Goal: Task Accomplishment & Management: Manage account settings

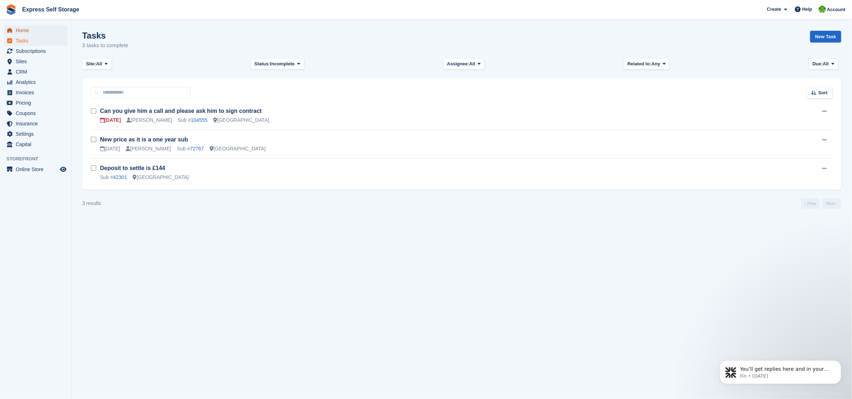
click at [34, 27] on span "Home" at bounding box center [37, 30] width 43 height 10
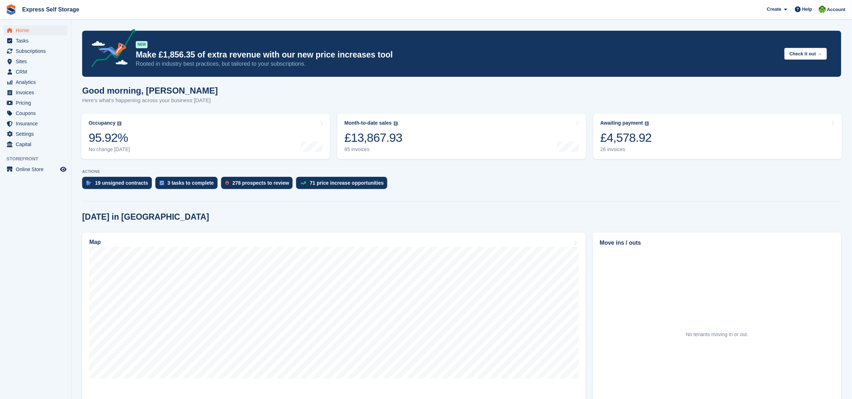
scroll to position [150, 0]
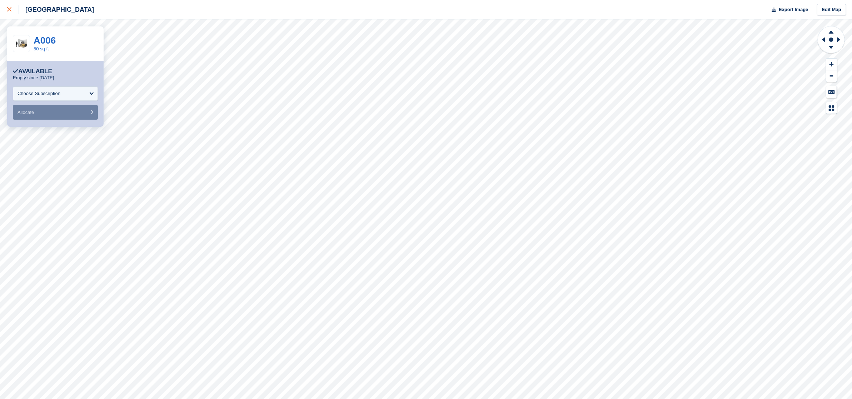
click at [6, 13] on link at bounding box center [9, 9] width 19 height 19
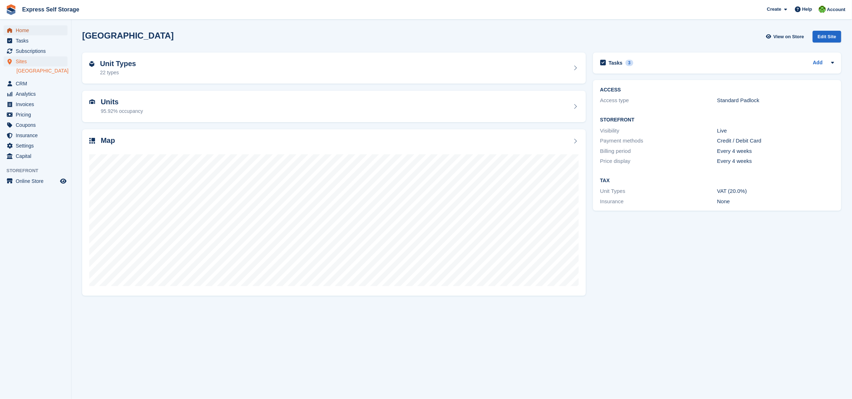
click at [28, 31] on span "Home" at bounding box center [37, 30] width 43 height 10
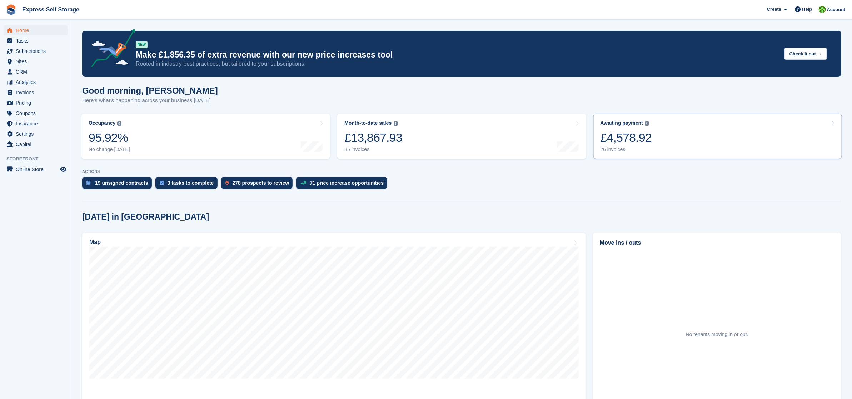
click at [664, 148] on link "Awaiting payment The total outstanding balance on all open invoices. £4,578.92 …" at bounding box center [718, 136] width 249 height 45
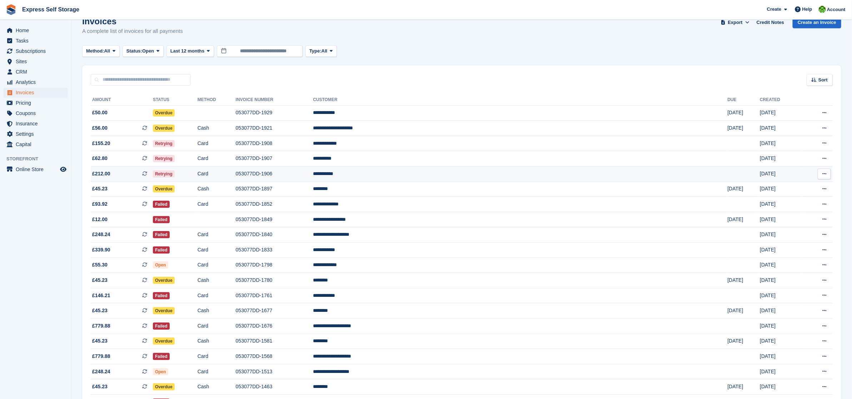
scroll to position [16, 0]
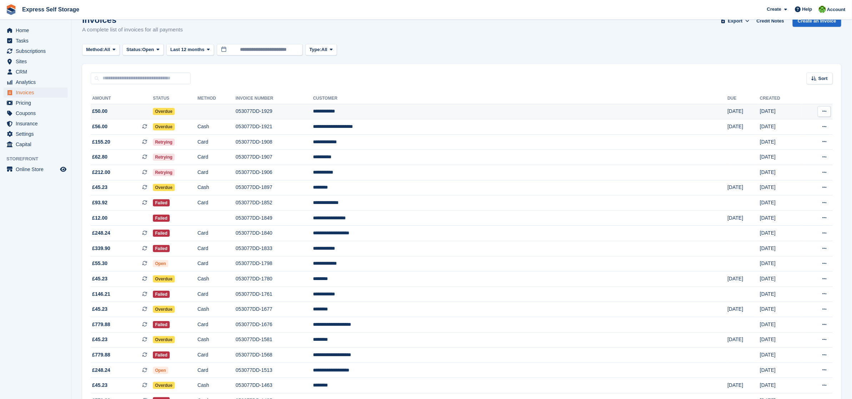
click at [313, 112] on td "053077DD-1929" at bounding box center [275, 111] width 78 height 15
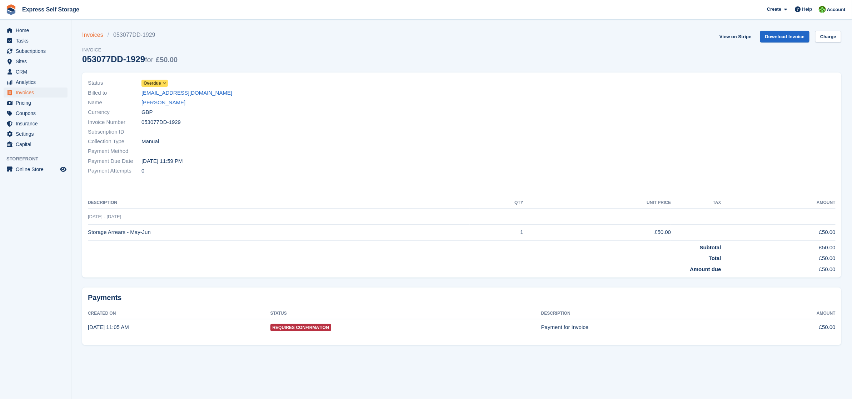
click at [100, 36] on link "Invoices" at bounding box center [94, 35] width 25 height 9
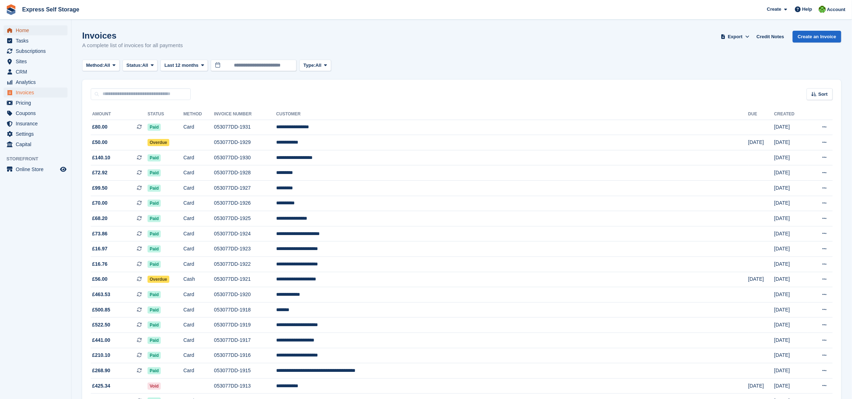
click at [25, 31] on span "Home" at bounding box center [37, 30] width 43 height 10
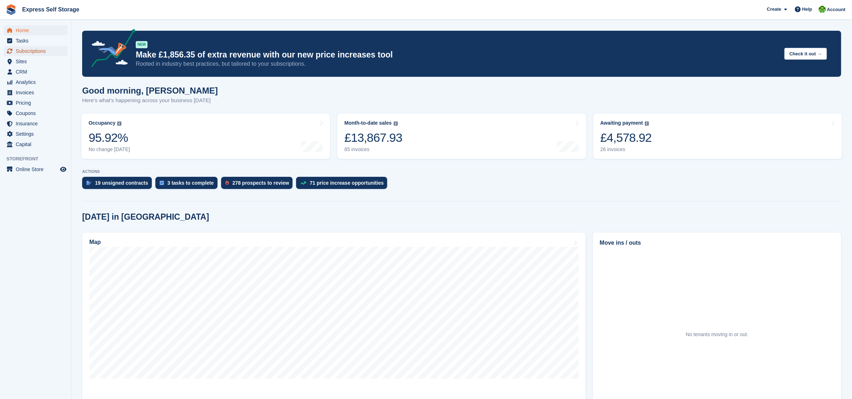
click at [43, 50] on span "Subscriptions" at bounding box center [37, 51] width 43 height 10
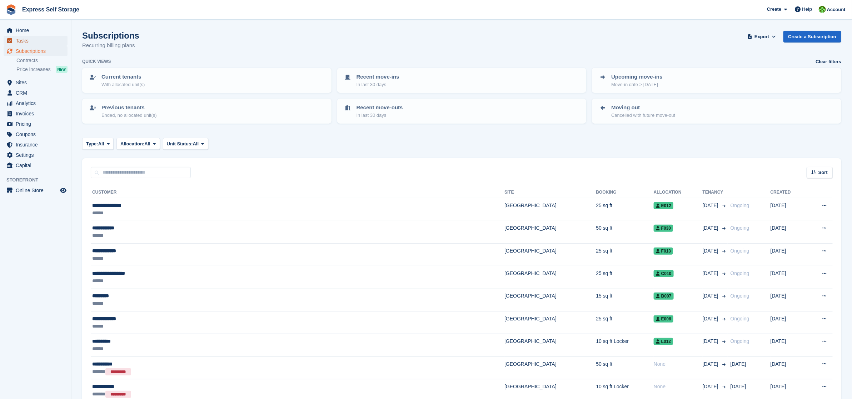
click at [40, 36] on span "Tasks" at bounding box center [37, 41] width 43 height 10
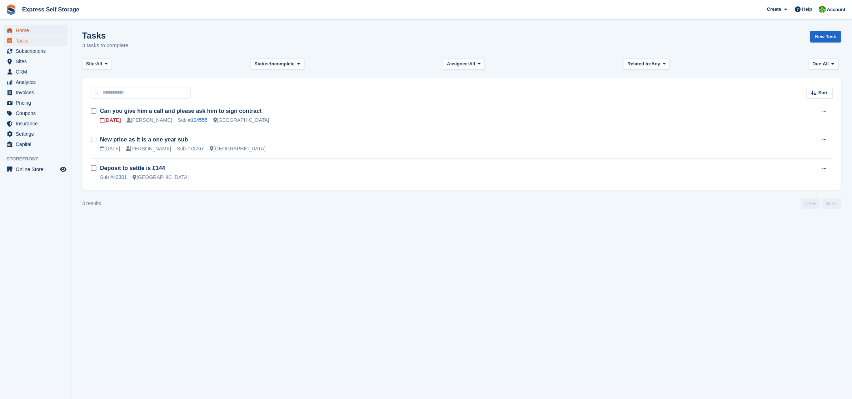
click at [38, 29] on span "Home" at bounding box center [37, 30] width 43 height 10
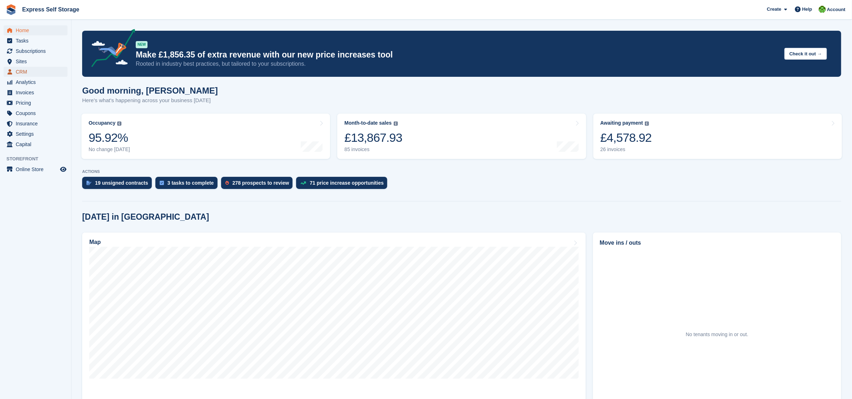
click at [38, 69] on span "CRM" at bounding box center [37, 72] width 43 height 10
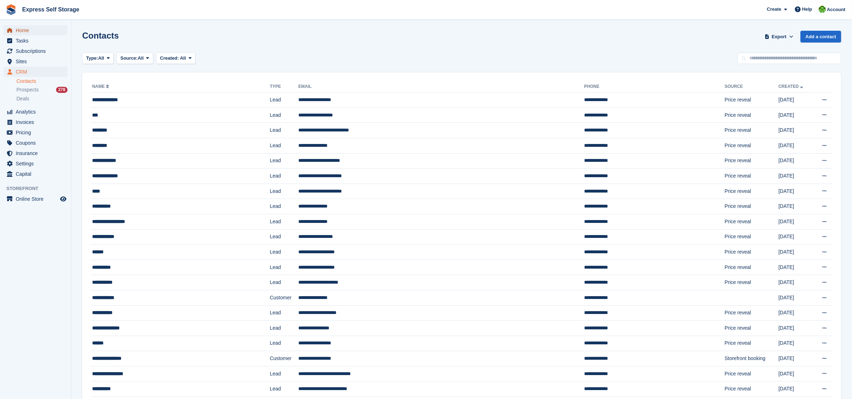
click at [35, 31] on span "Home" at bounding box center [37, 30] width 43 height 10
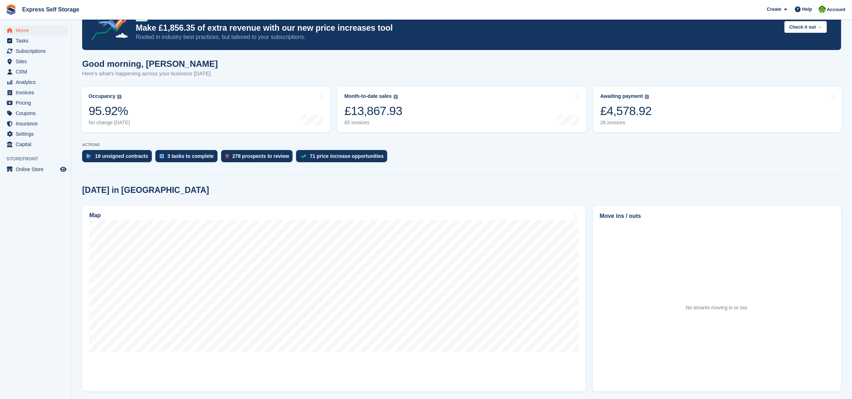
scroll to position [61, 0]
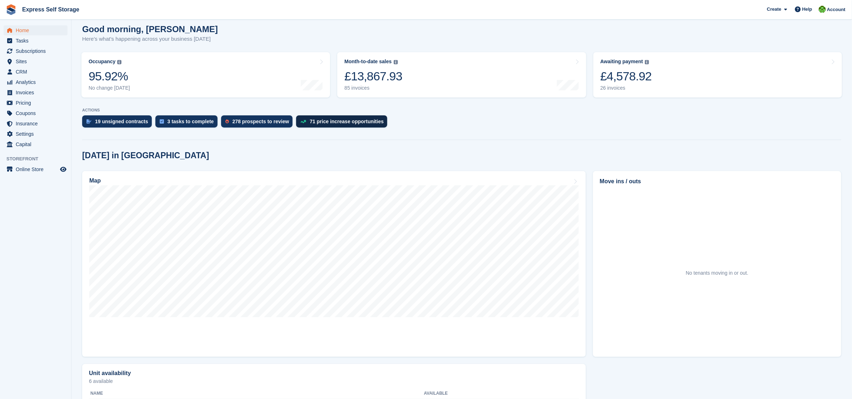
click at [340, 115] on div "ACTIONS 19 unsigned contracts 3 tasks to complete 278 prospects to review 71 pr…" at bounding box center [461, 119] width 759 height 23
click at [340, 117] on div "71 price increase opportunities" at bounding box center [341, 121] width 91 height 12
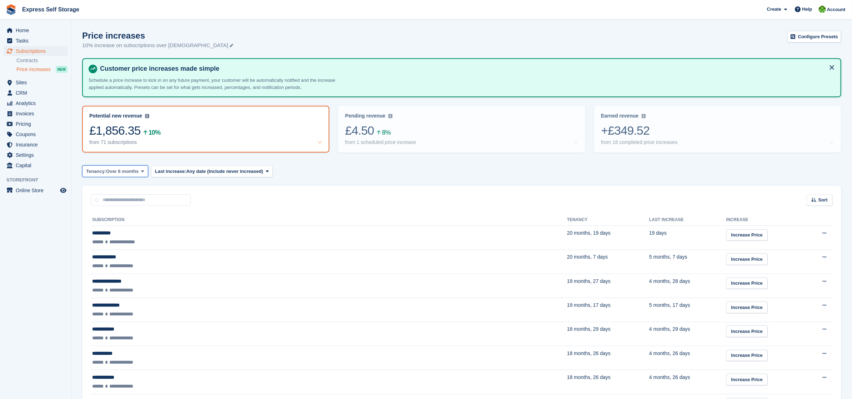
click at [137, 171] on span "Over 6 months" at bounding box center [122, 171] width 33 height 7
click at [186, 169] on span "Last increase:" at bounding box center [170, 171] width 31 height 7
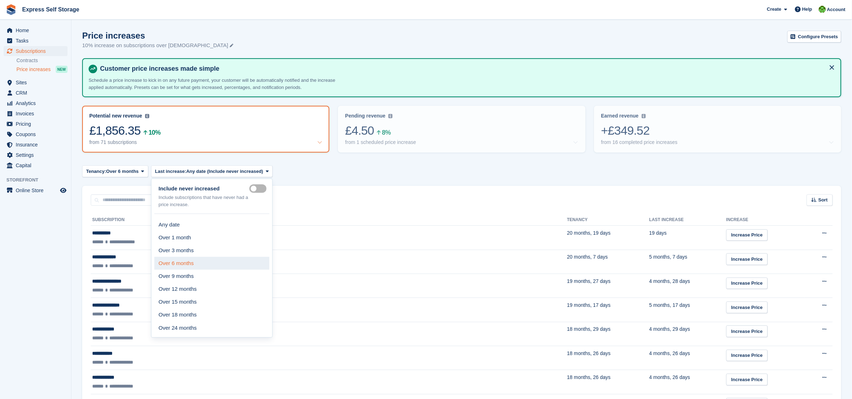
click at [202, 260] on link "Over 6 months" at bounding box center [211, 263] width 115 height 13
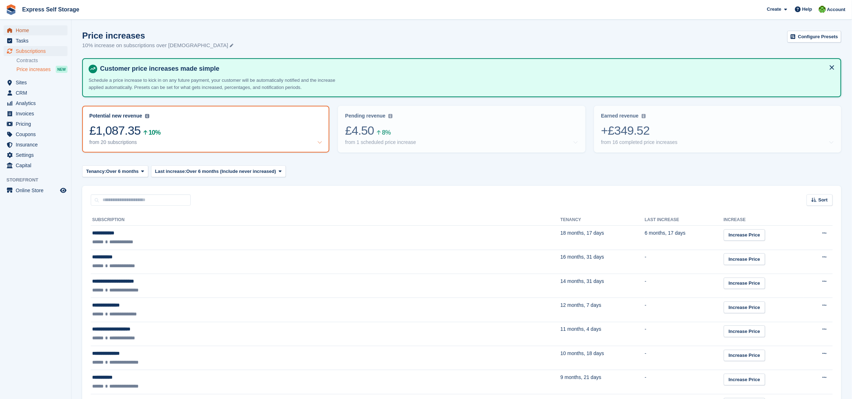
click at [26, 29] on span "Home" at bounding box center [37, 30] width 43 height 10
